Goal: Transaction & Acquisition: Obtain resource

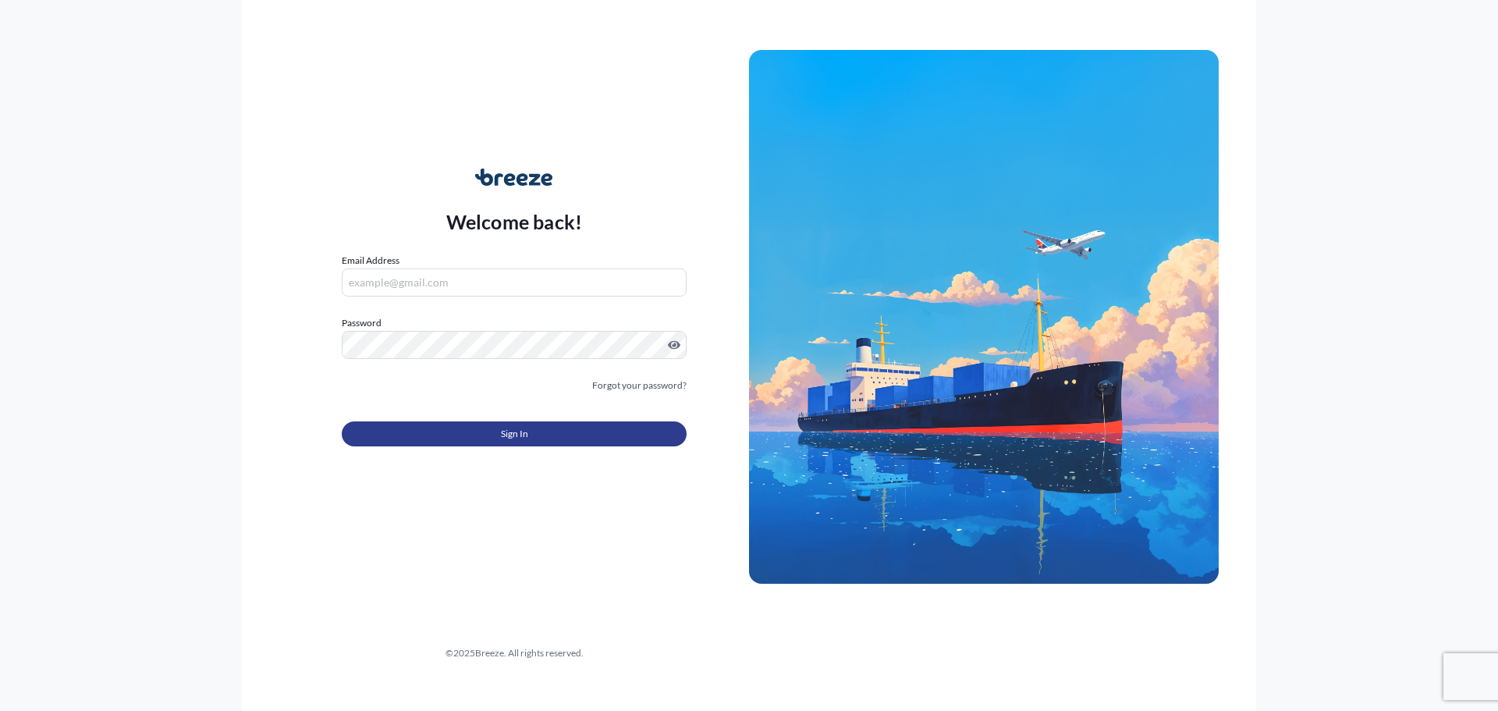
type input "[EMAIL_ADDRESS][DOMAIN_NAME]"
click at [433, 429] on button "Sign In" at bounding box center [514, 433] width 345 height 25
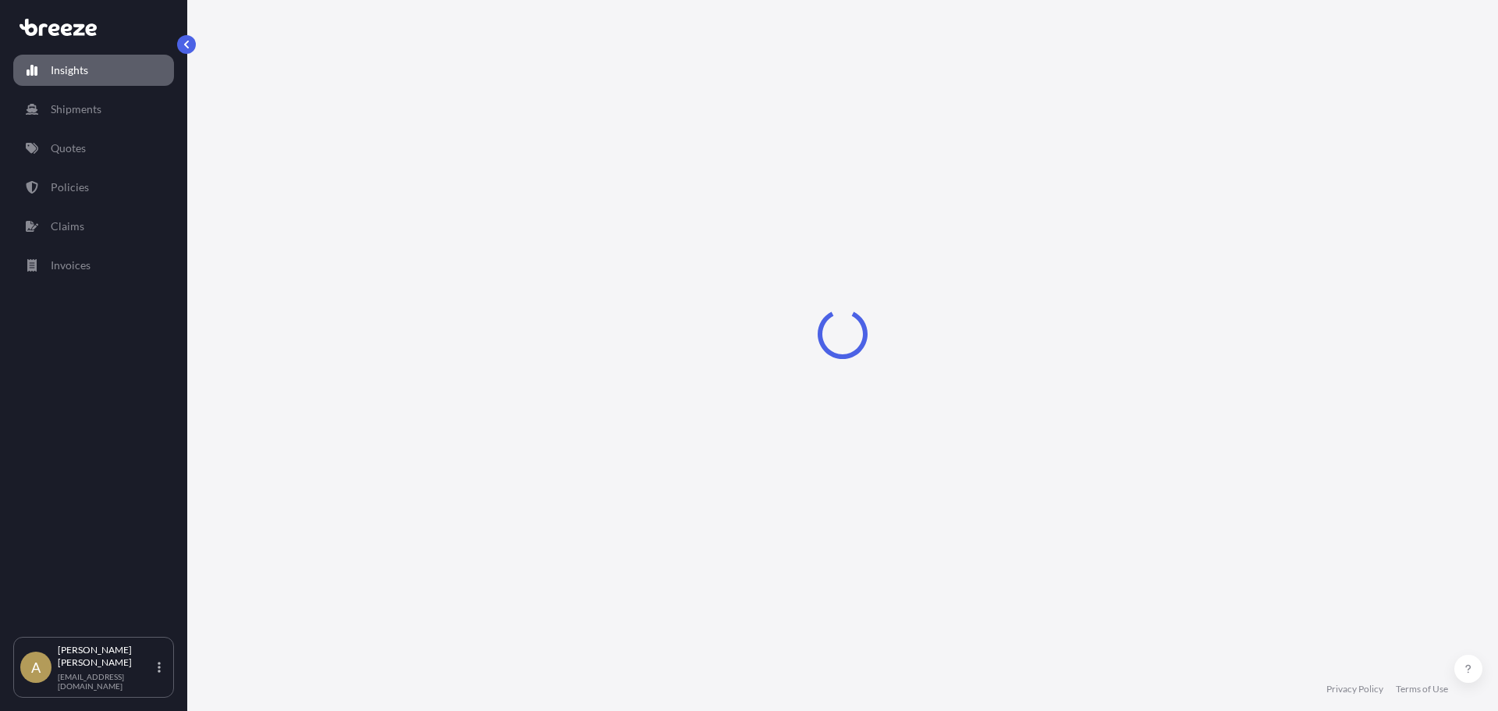
select select "2025"
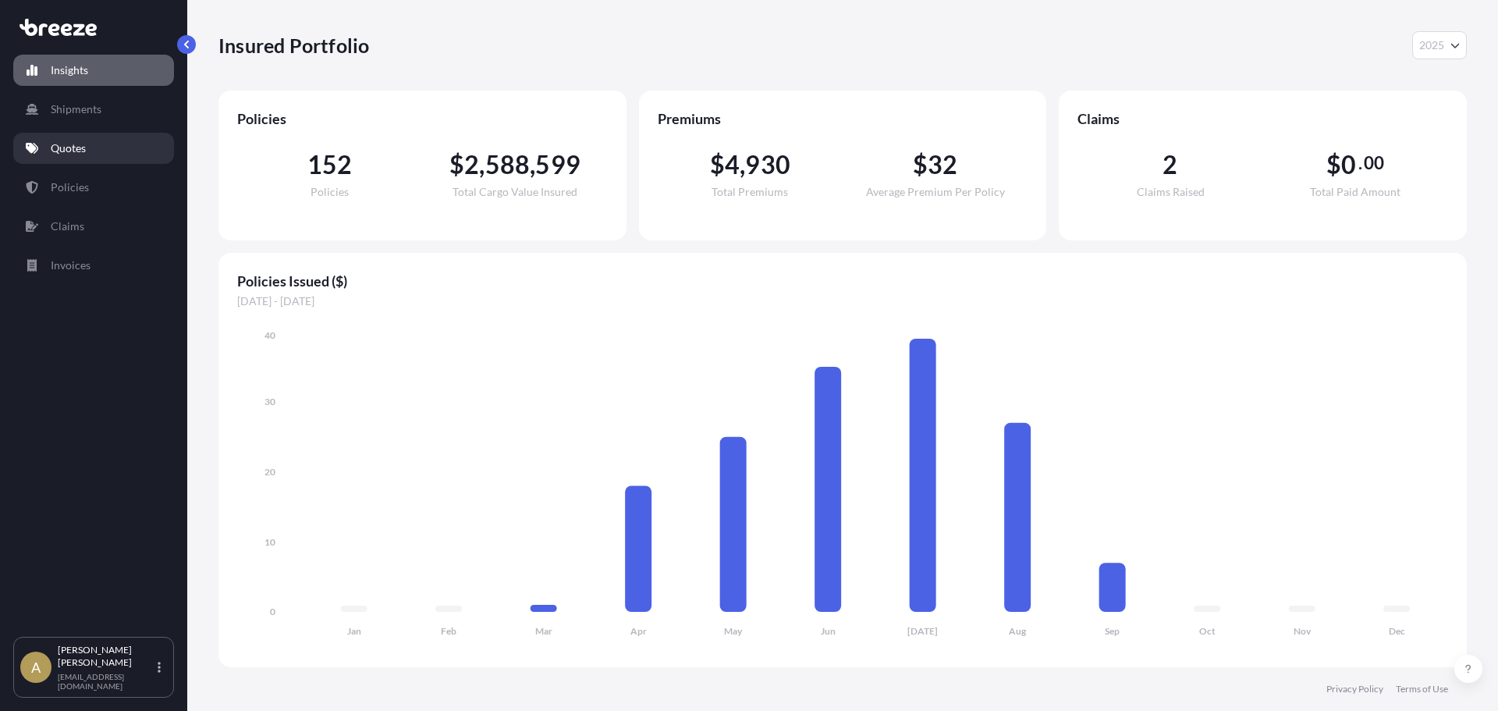
click at [74, 137] on link "Quotes" at bounding box center [93, 148] width 161 height 31
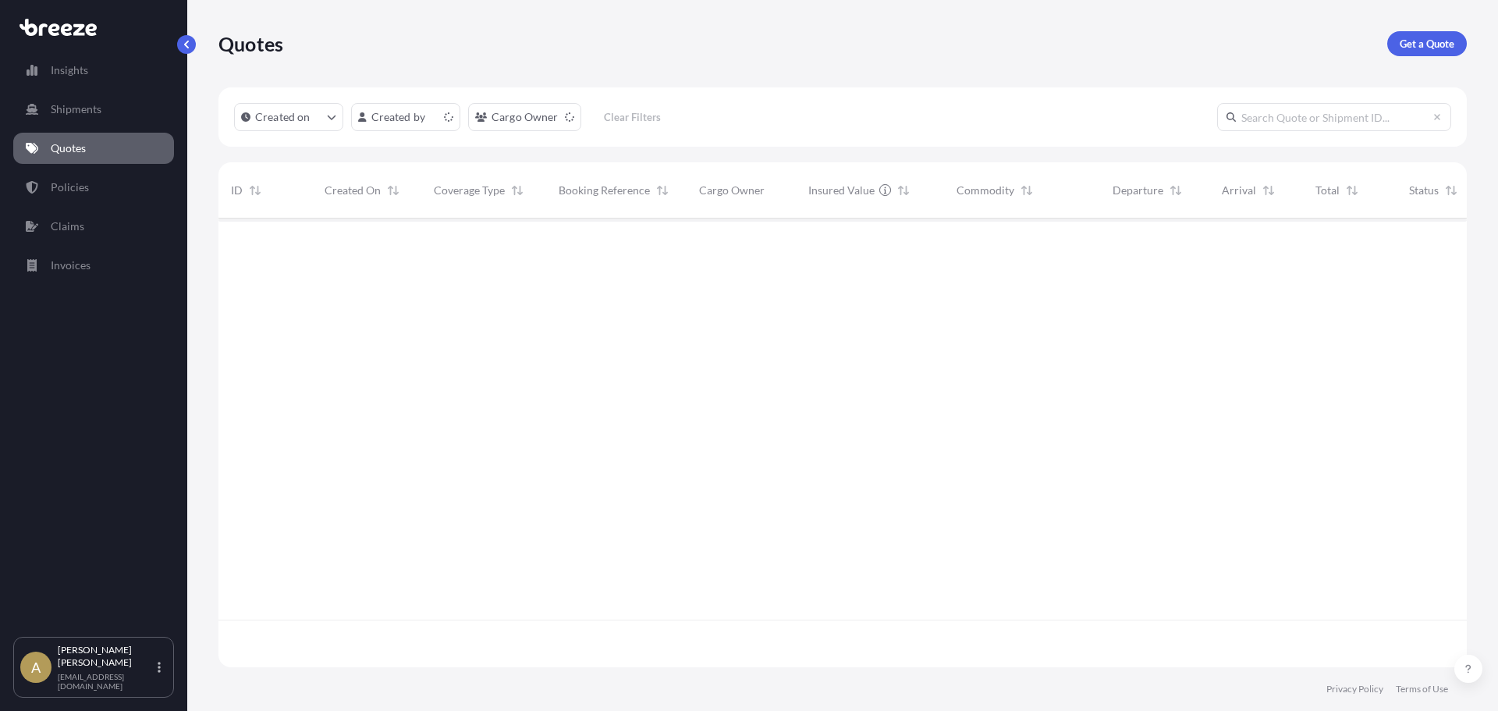
scroll to position [445, 1236]
click at [1411, 53] on link "Get a Quote" at bounding box center [1427, 43] width 80 height 25
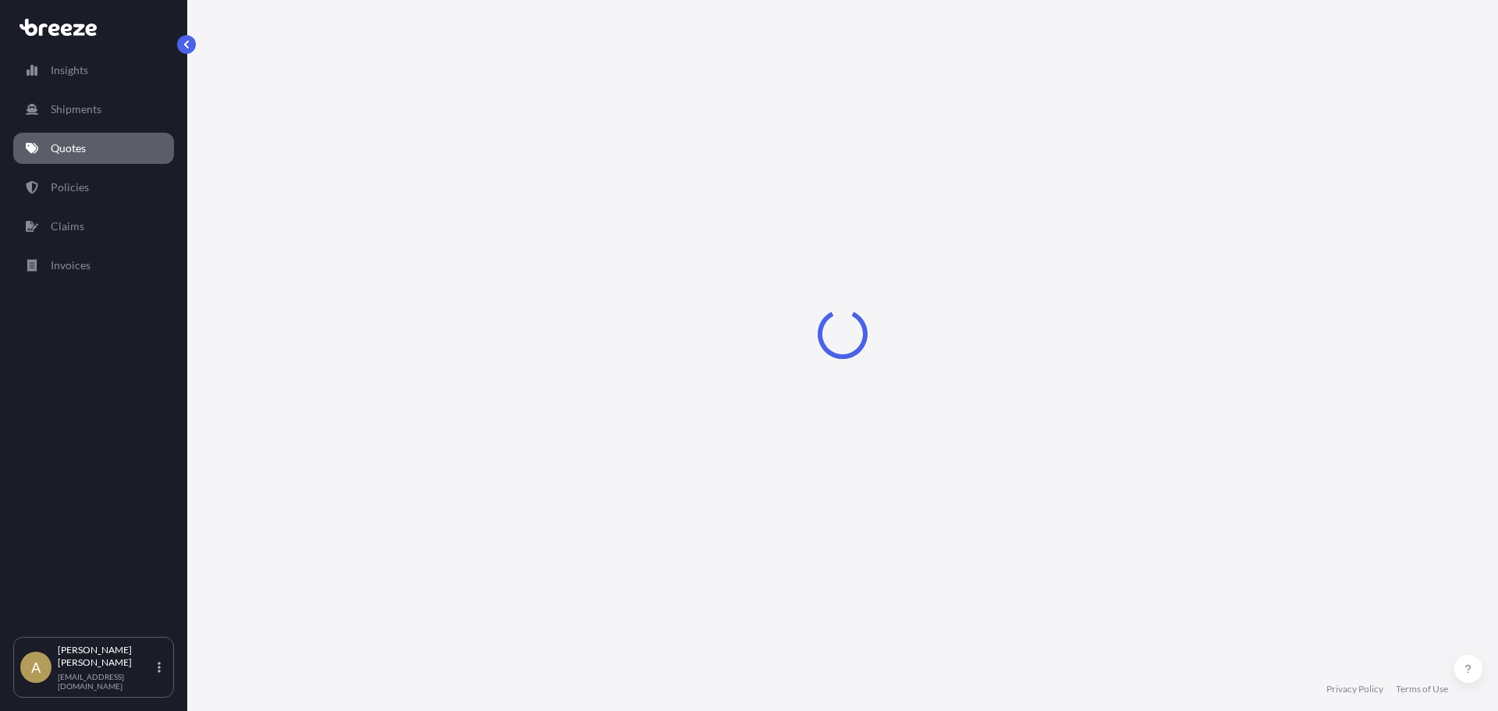
select select "Sea"
select select "1"
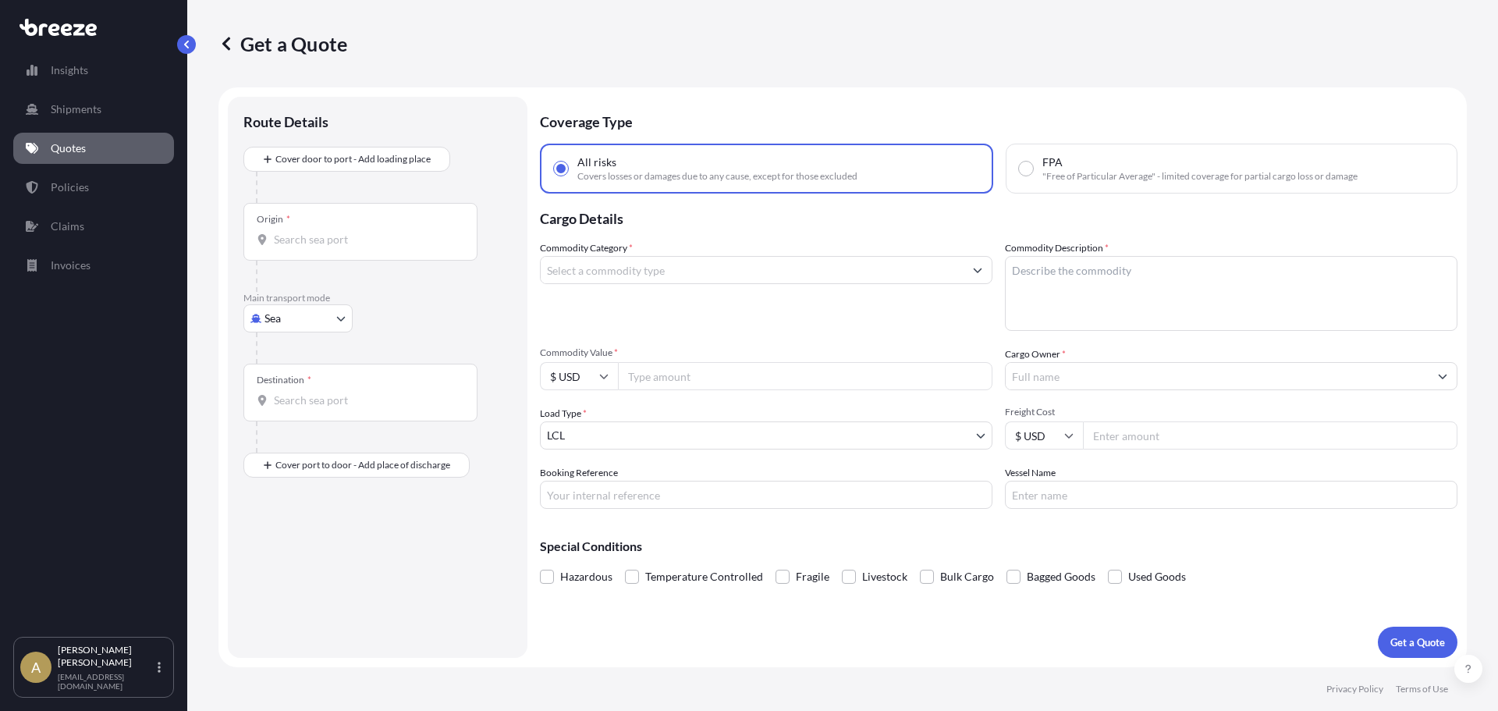
click at [285, 328] on body "Insights Shipments Quotes Policies Claims Invoices A [PERSON_NAME] [PERSON_NAME…" at bounding box center [749, 355] width 1498 height 711
click at [315, 422] on div "Road" at bounding box center [298, 415] width 97 height 28
select select "Road"
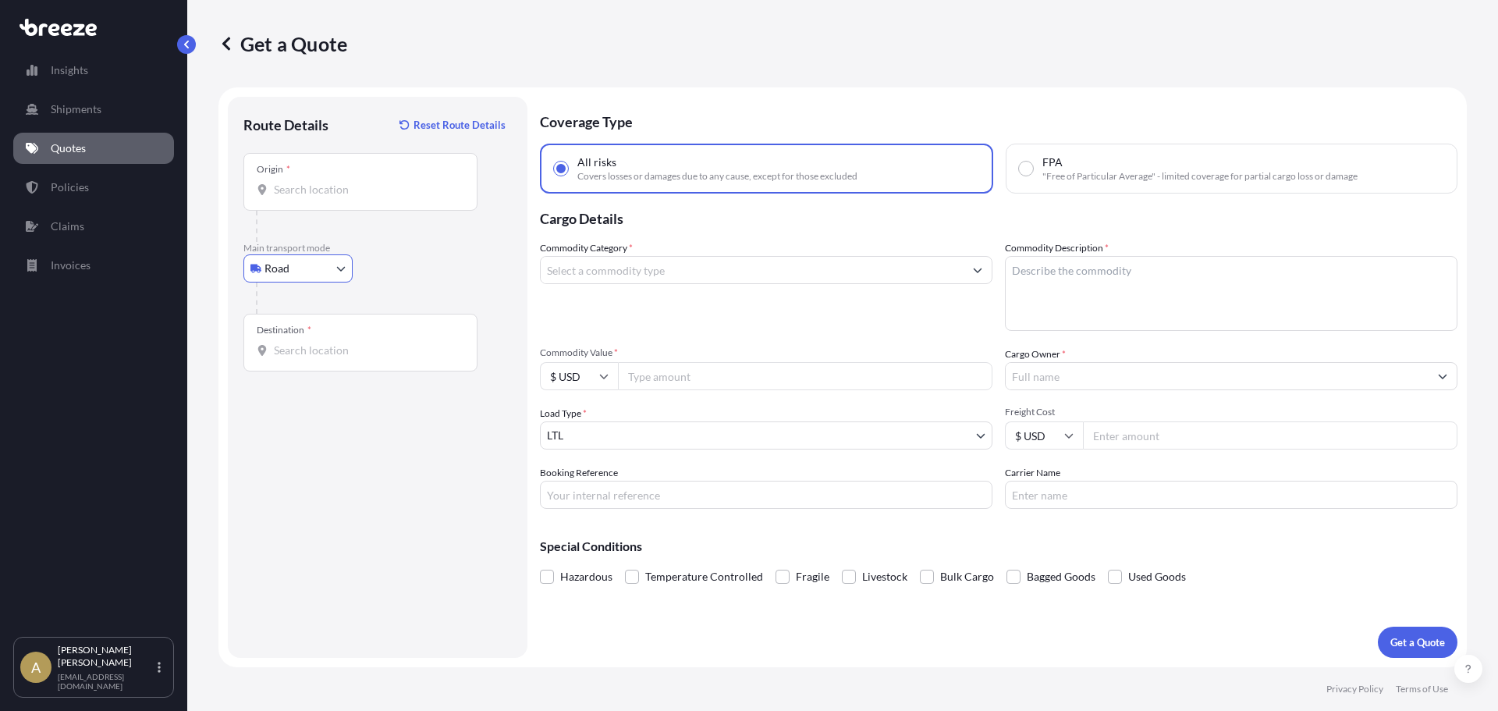
click at [371, 214] on div at bounding box center [367, 226] width 222 height 31
click at [366, 207] on div "Origin *" at bounding box center [360, 182] width 234 height 58
click at [366, 197] on input "Origin *" at bounding box center [366, 190] width 184 height 16
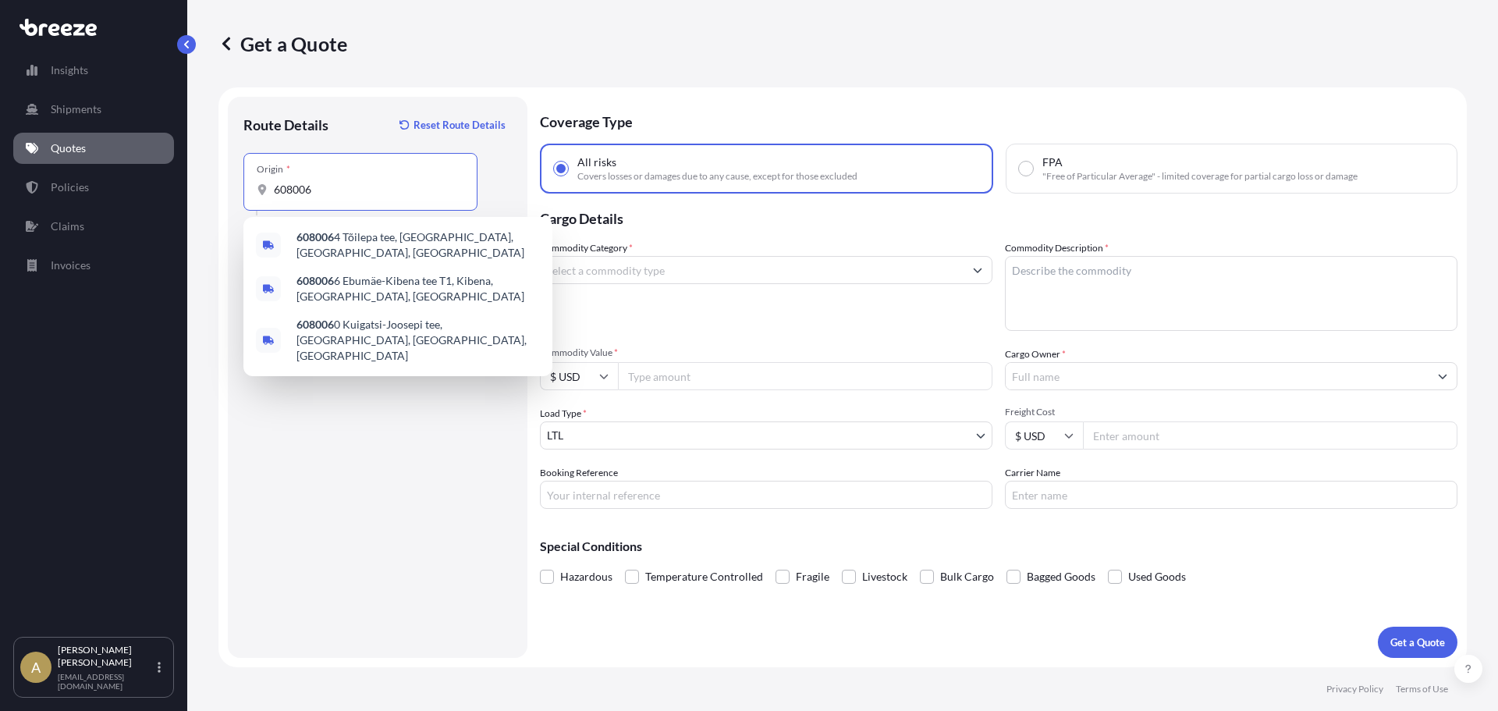
drag, startPoint x: 345, startPoint y: 190, endPoint x: 193, endPoint y: 190, distance: 151.3
click at [193, 190] on div "Get a Quote Route Details Reset Route Details Place of loading Road Road Rail O…" at bounding box center [842, 333] width 1310 height 667
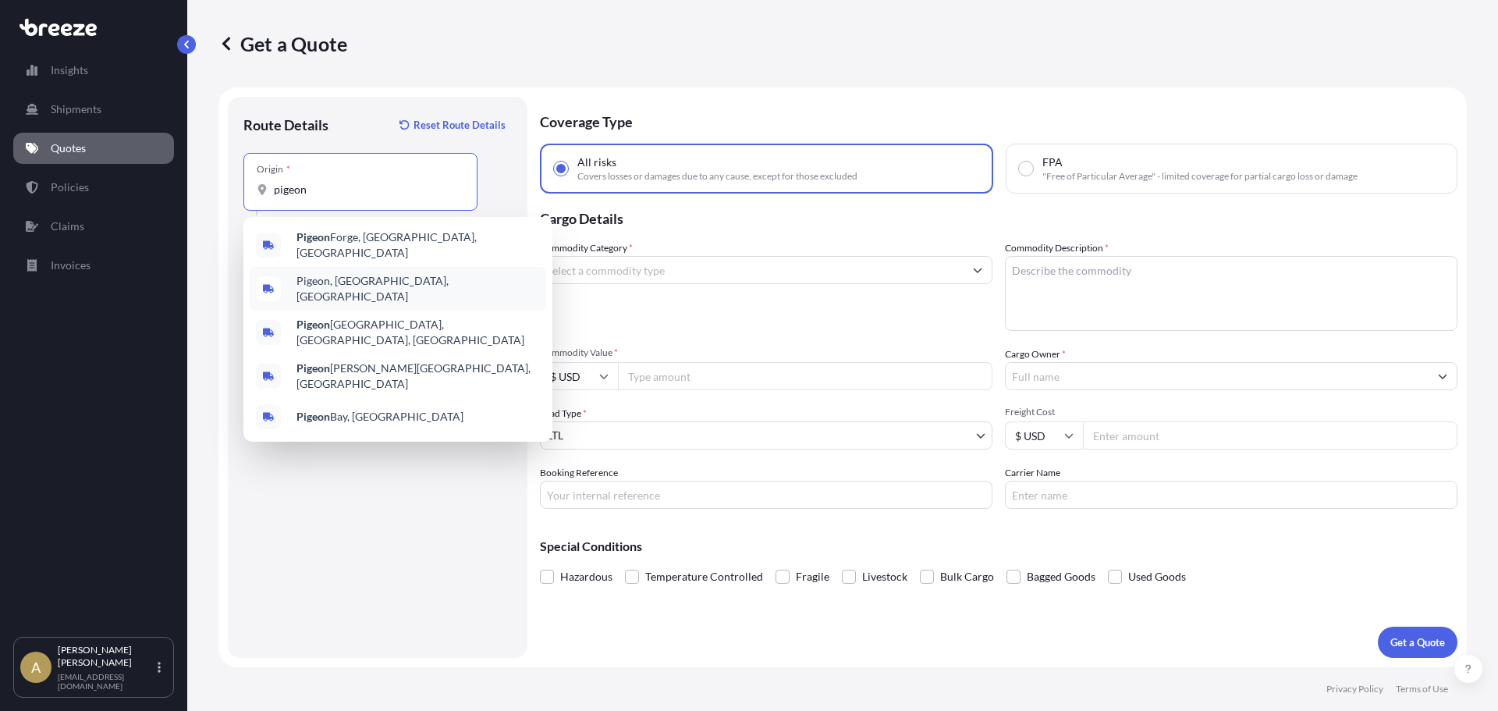
click at [319, 278] on span "Pigeon, [GEOGRAPHIC_DATA], [GEOGRAPHIC_DATA]" at bounding box center [417, 288] width 243 height 31
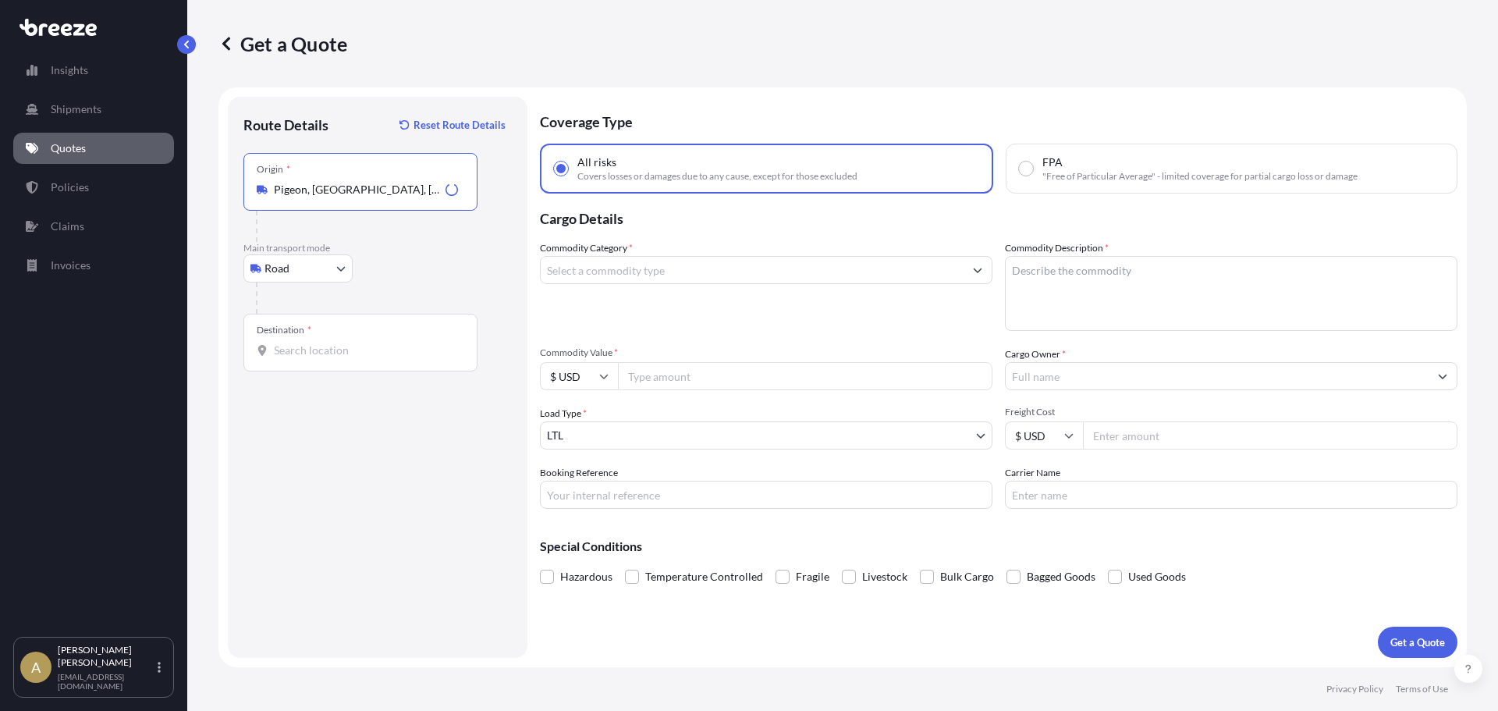
type input "Pigeon, [GEOGRAPHIC_DATA], [GEOGRAPHIC_DATA]"
click at [341, 358] on div "Destination *" at bounding box center [360, 343] width 234 height 58
click at [341, 358] on input "Destination *" at bounding box center [366, 350] width 184 height 16
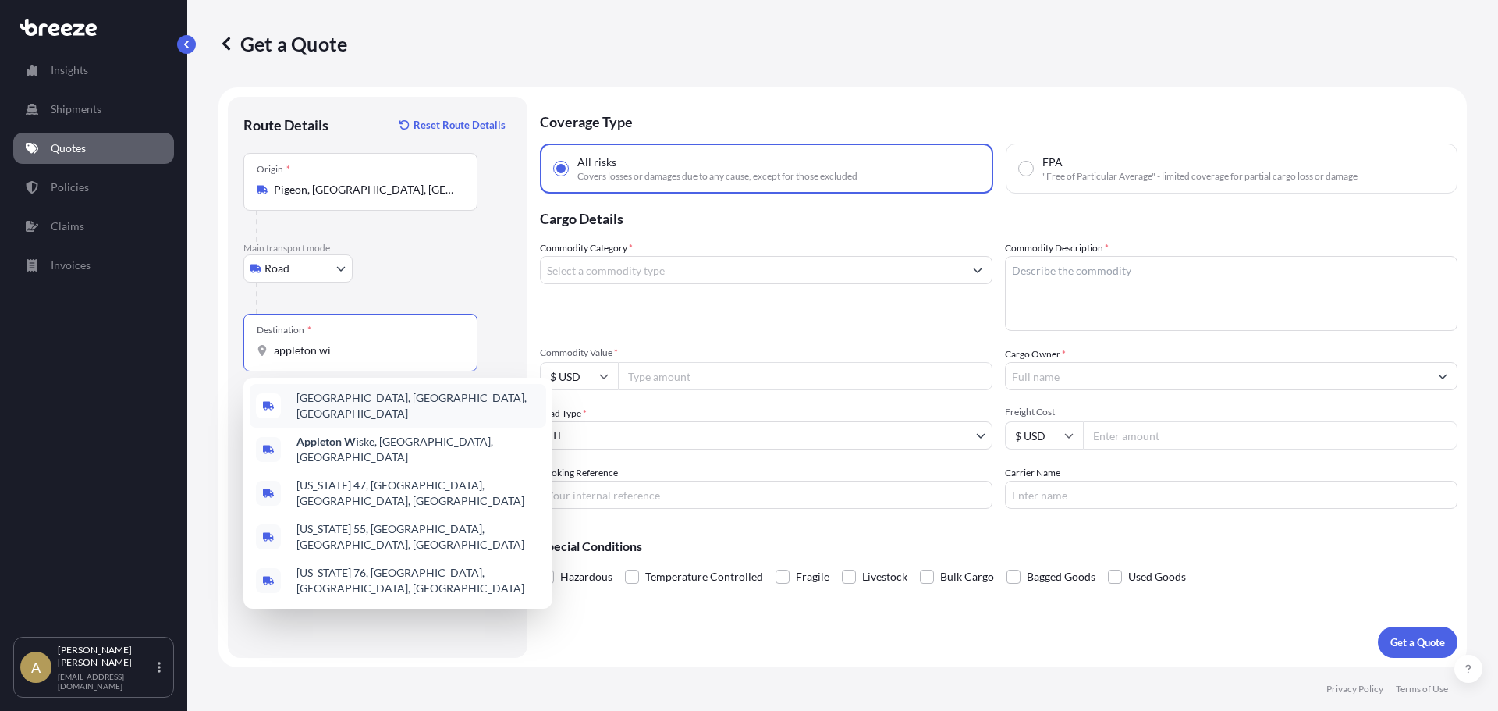
click at [345, 402] on span "[GEOGRAPHIC_DATA], [GEOGRAPHIC_DATA], [GEOGRAPHIC_DATA]" at bounding box center [417, 405] width 243 height 31
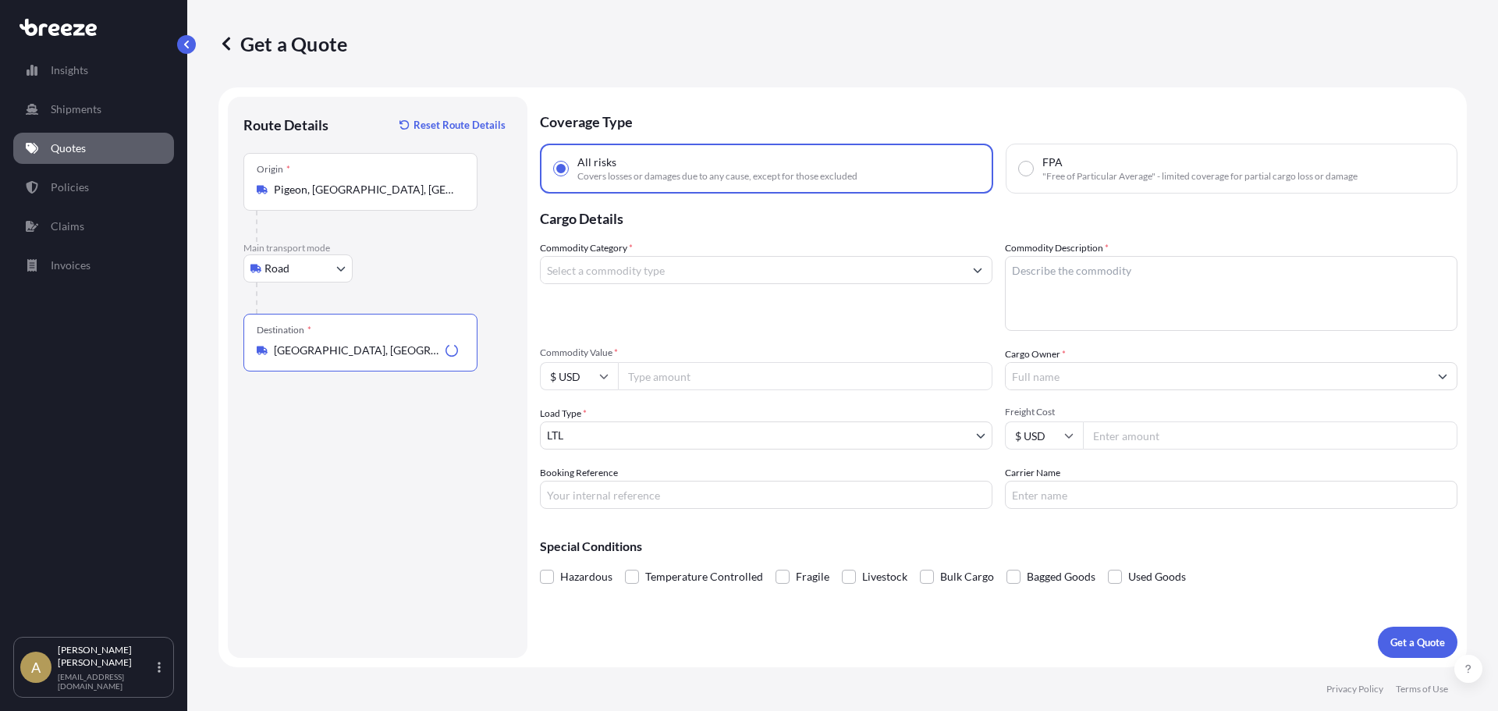
type input "[GEOGRAPHIC_DATA], [GEOGRAPHIC_DATA], [GEOGRAPHIC_DATA]"
click at [605, 278] on input "Commodity Category *" at bounding box center [752, 270] width 423 height 28
type input "a"
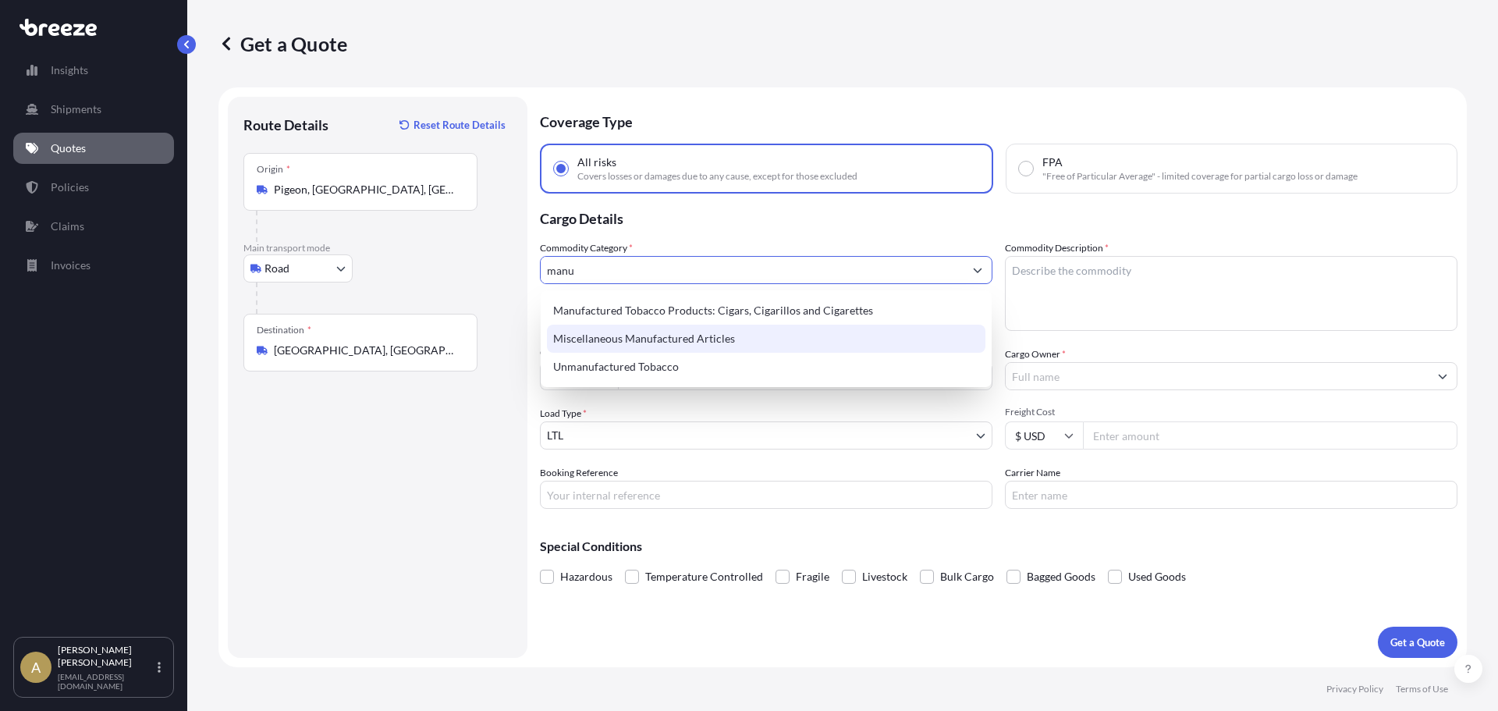
click at [624, 329] on div "Miscellaneous Manufactured Articles" at bounding box center [766, 338] width 438 height 28
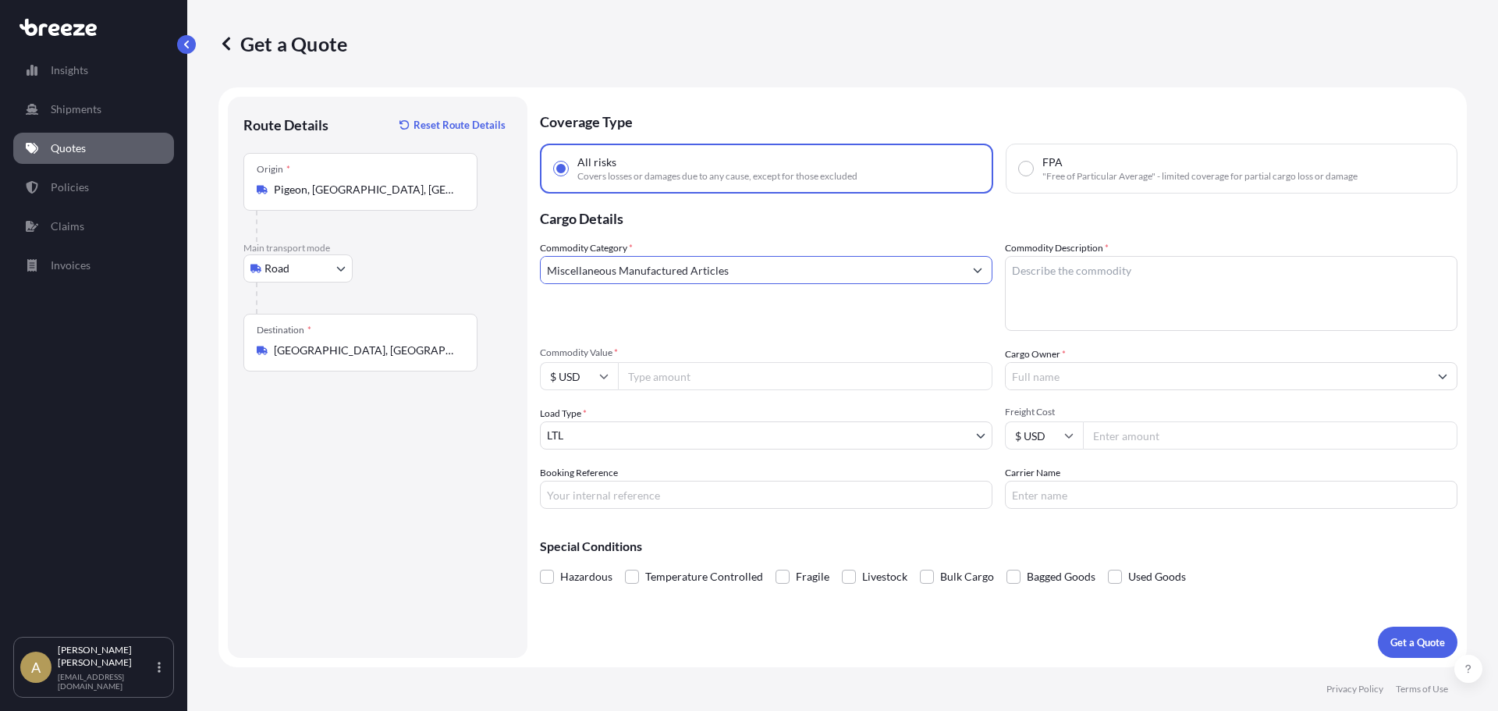
type input "Miscellaneous Manufactured Articles"
click at [1073, 285] on textarea "Commodity Description *" at bounding box center [1231, 293] width 452 height 75
type textarea "Steel castings"
type input "652"
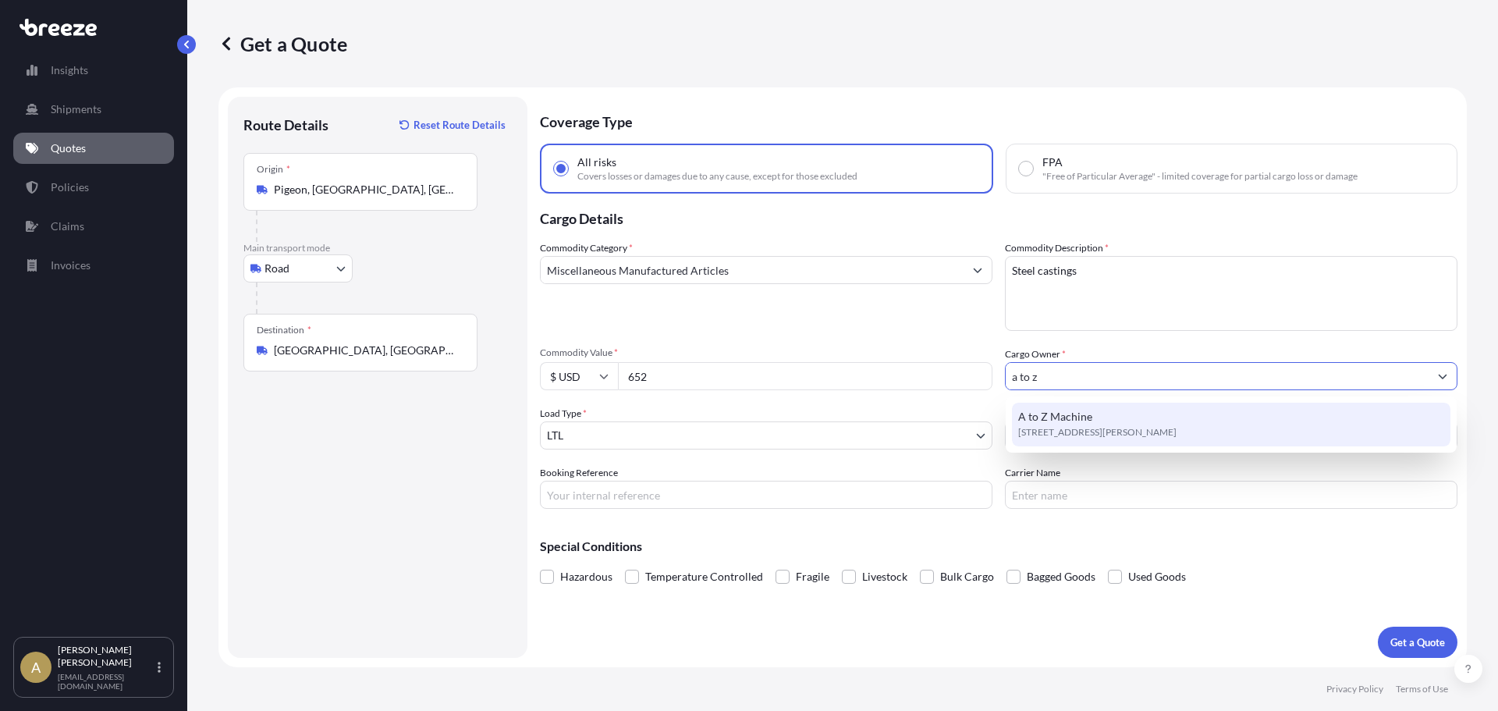
click at [1112, 434] on span "[STREET_ADDRESS][PERSON_NAME]" at bounding box center [1097, 432] width 158 height 16
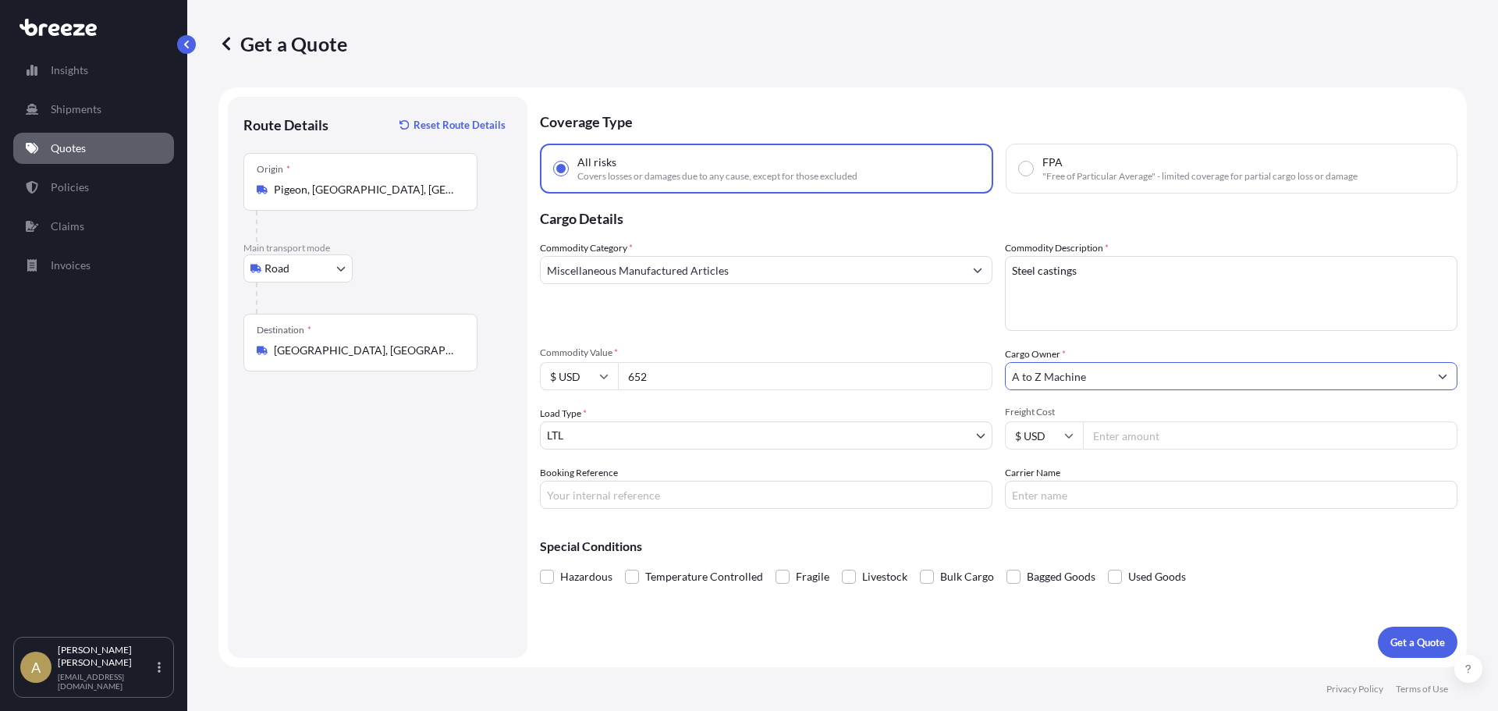
type input "A to Z Machine"
click at [1165, 449] on div "Commodity Category * Miscellaneous Manufactured Articles Commodity Description …" at bounding box center [998, 374] width 917 height 268
click at [1164, 441] on input "Freight Cost" at bounding box center [1270, 435] width 374 height 28
type input "99.86"
click at [1323, 581] on div "Hazardous Temperature Controlled Fragile Livestock Bulk Cargo Bagged Goods Used…" at bounding box center [998, 576] width 917 height 23
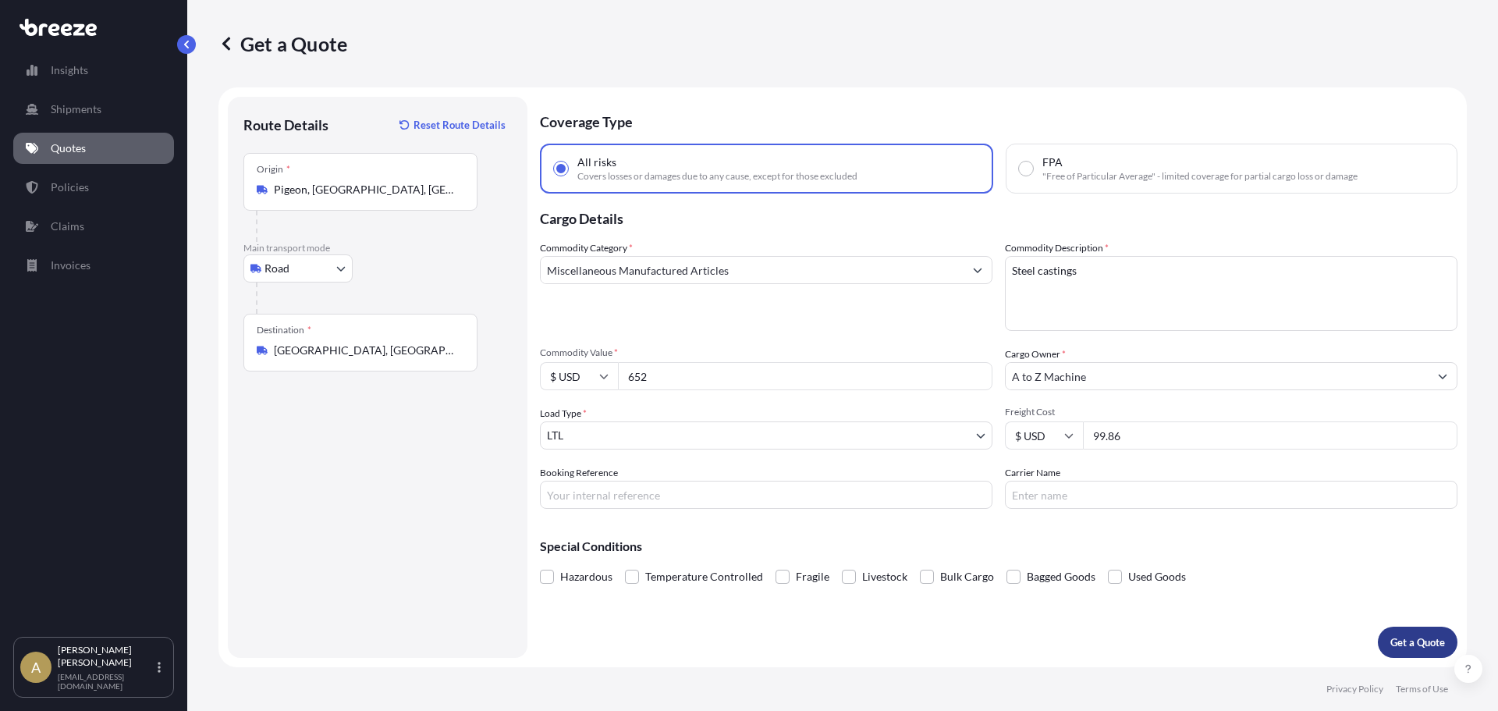
click at [1425, 644] on p "Get a Quote" at bounding box center [1417, 642] width 55 height 16
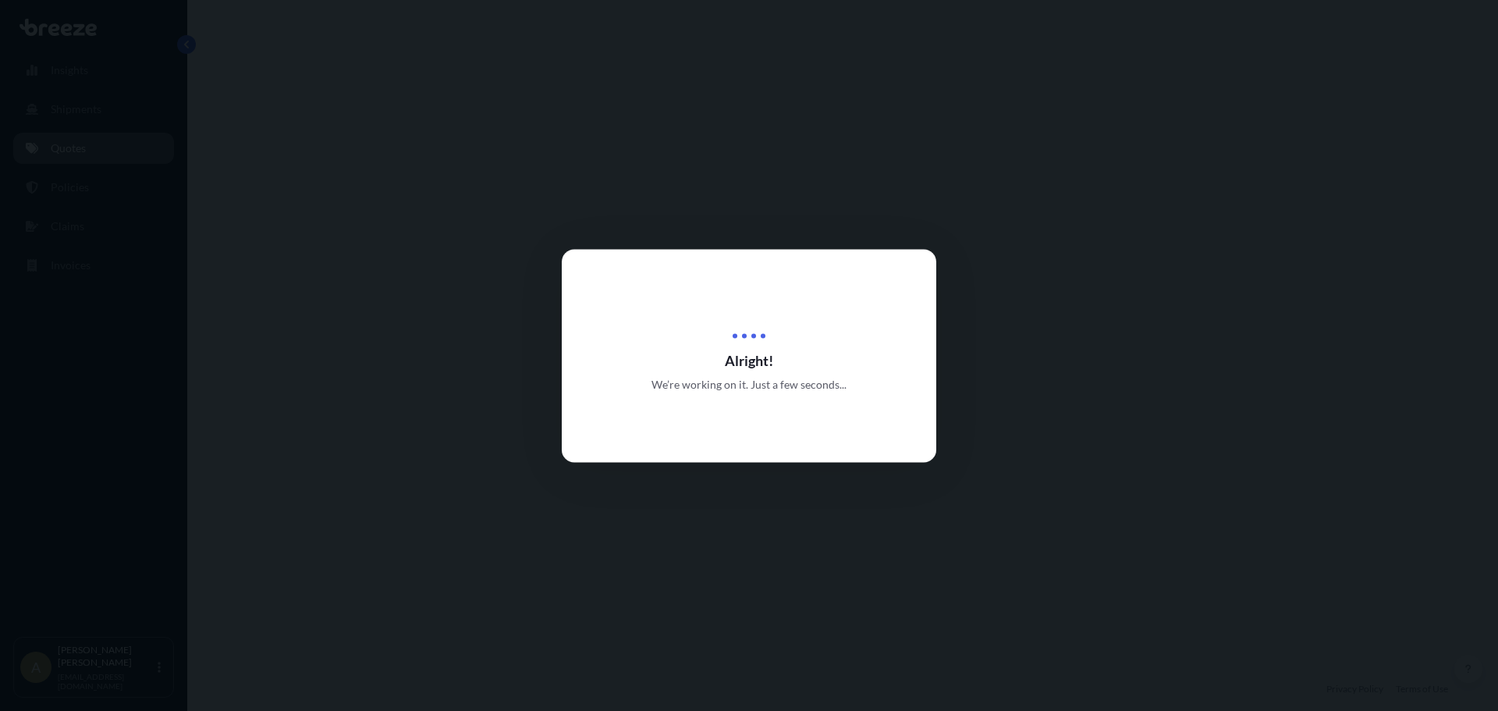
select select "Road"
select select "1"
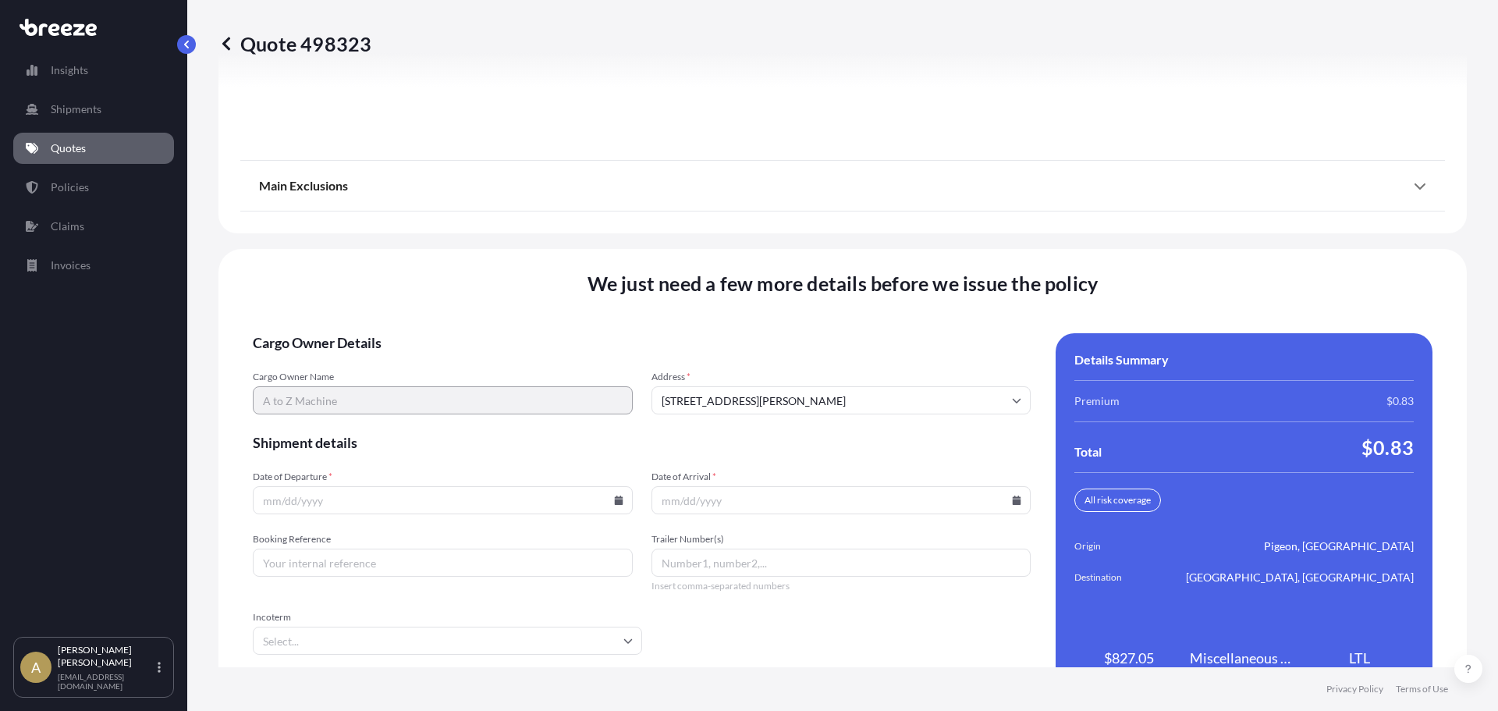
scroll to position [2013, 0]
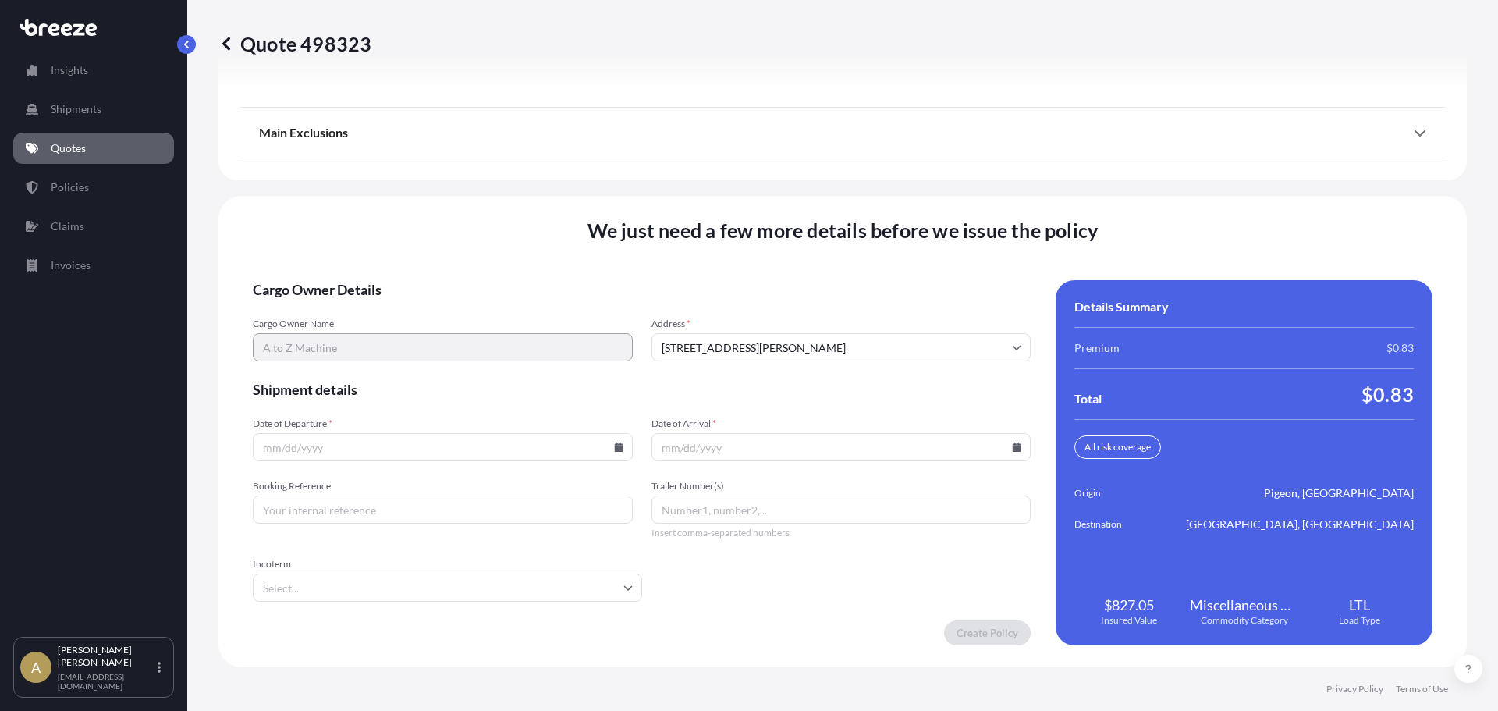
click at [445, 459] on input "Date of Departure *" at bounding box center [443, 447] width 380 height 28
click at [620, 450] on input "Date of Departure *" at bounding box center [443, 447] width 380 height 28
click at [615, 445] on icon at bounding box center [618, 446] width 9 height 9
click at [481, 260] on button "5" at bounding box center [477, 248] width 25 height 25
type input "[DATE]"
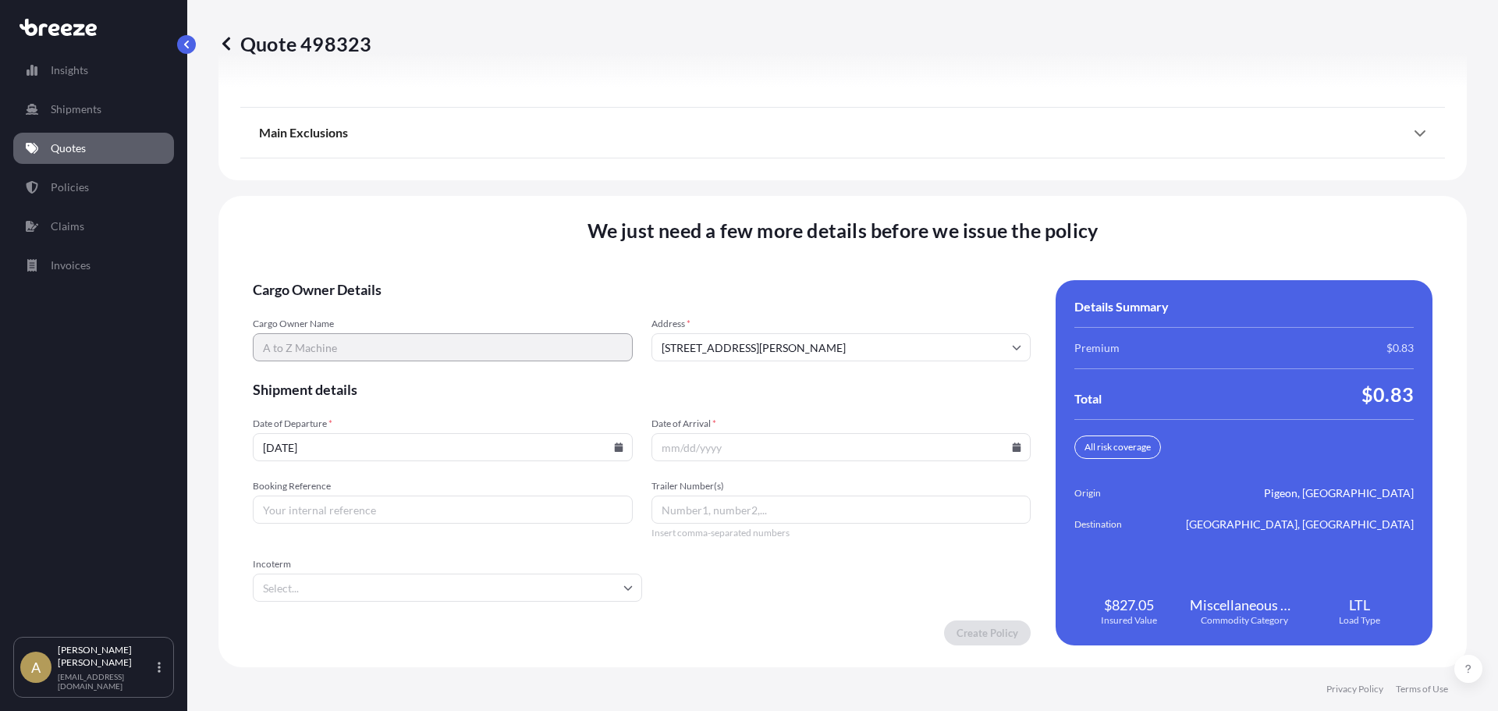
click at [1008, 452] on input "Date of Arrival *" at bounding box center [841, 447] width 380 height 28
click at [1012, 450] on icon at bounding box center [1016, 446] width 9 height 9
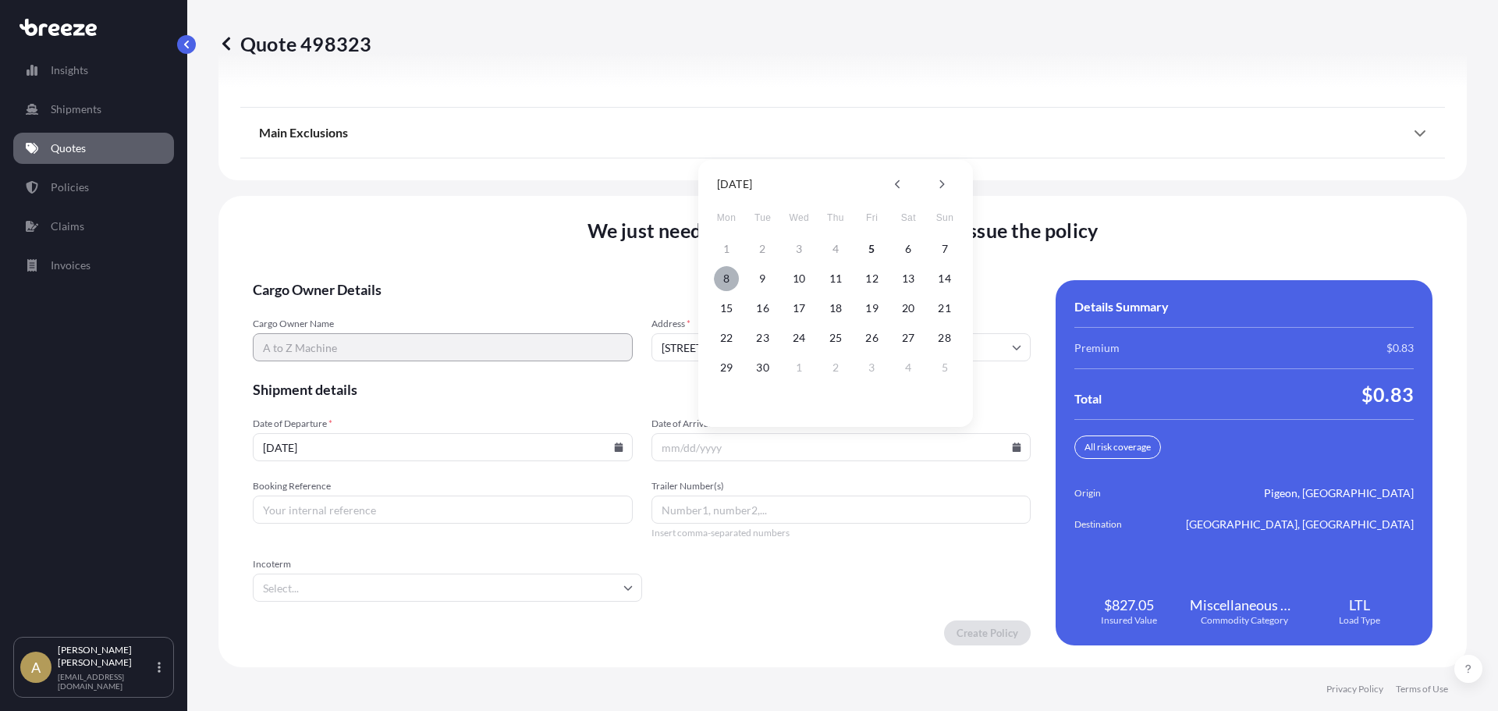
click at [727, 287] on button "8" at bounding box center [726, 278] width 25 height 25
type input "[DATE]"
